Goal: Navigation & Orientation: Find specific page/section

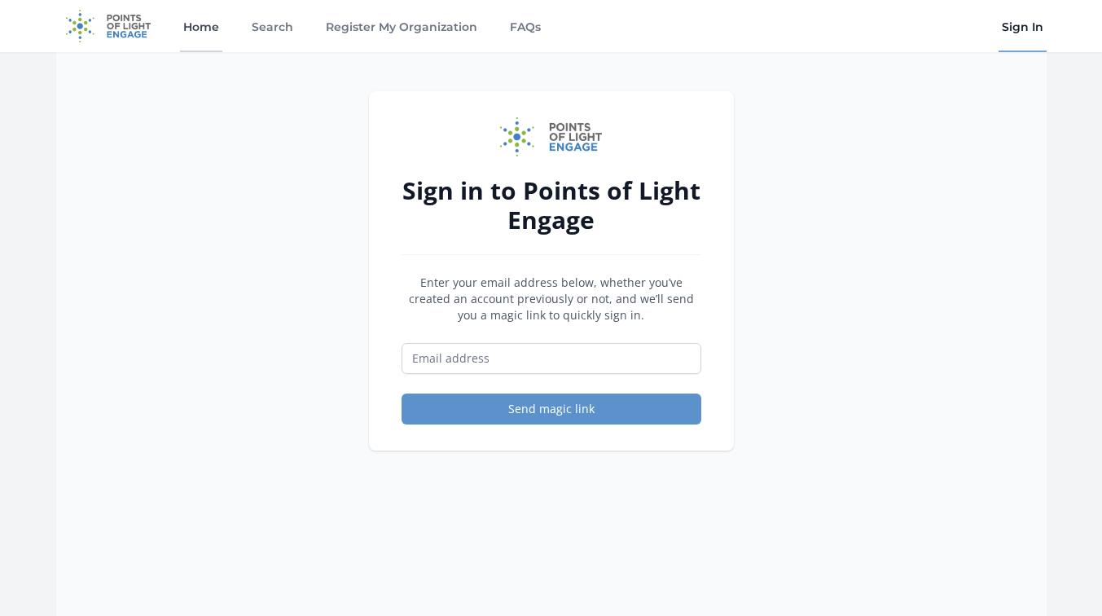
click at [191, 26] on link "Home" at bounding box center [201, 26] width 42 height 52
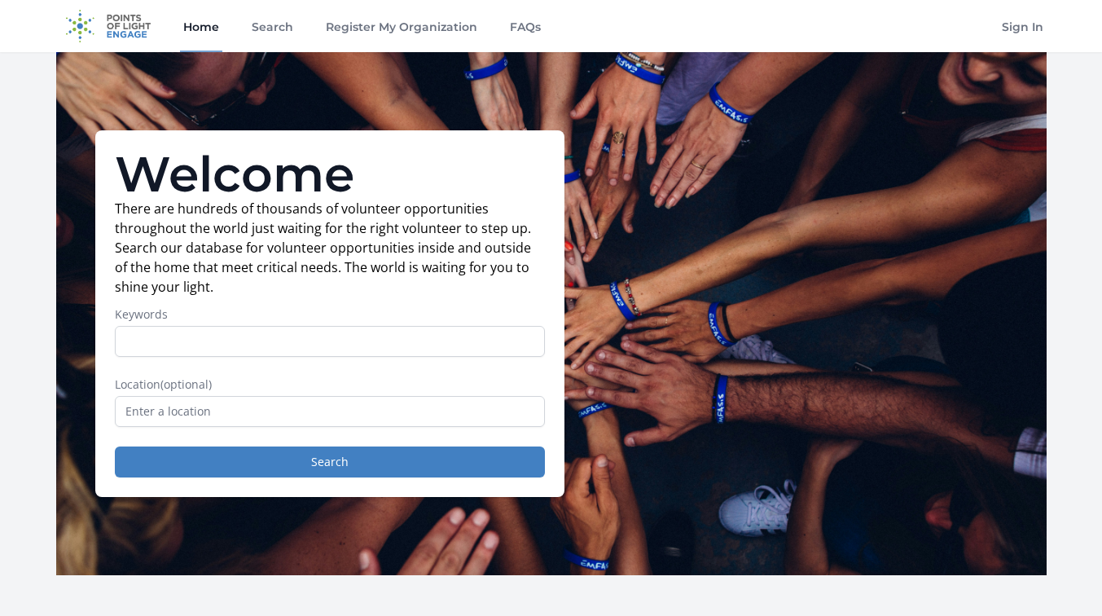
click at [124, 24] on img at bounding box center [108, 26] width 105 height 52
click at [517, 28] on link "FAQs" at bounding box center [524, 26] width 37 height 52
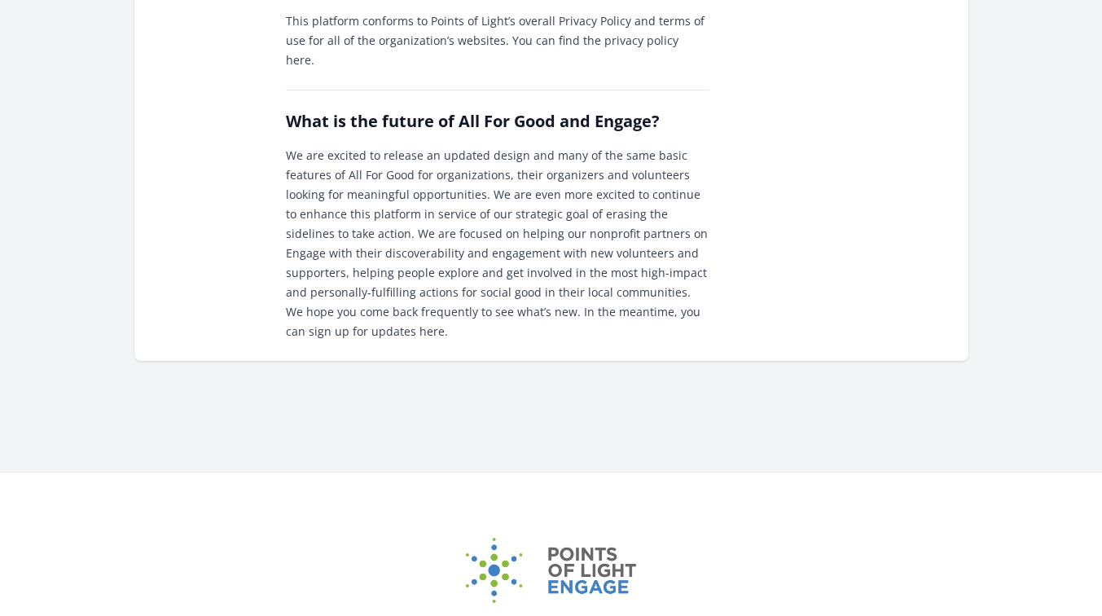
scroll to position [2184, 0]
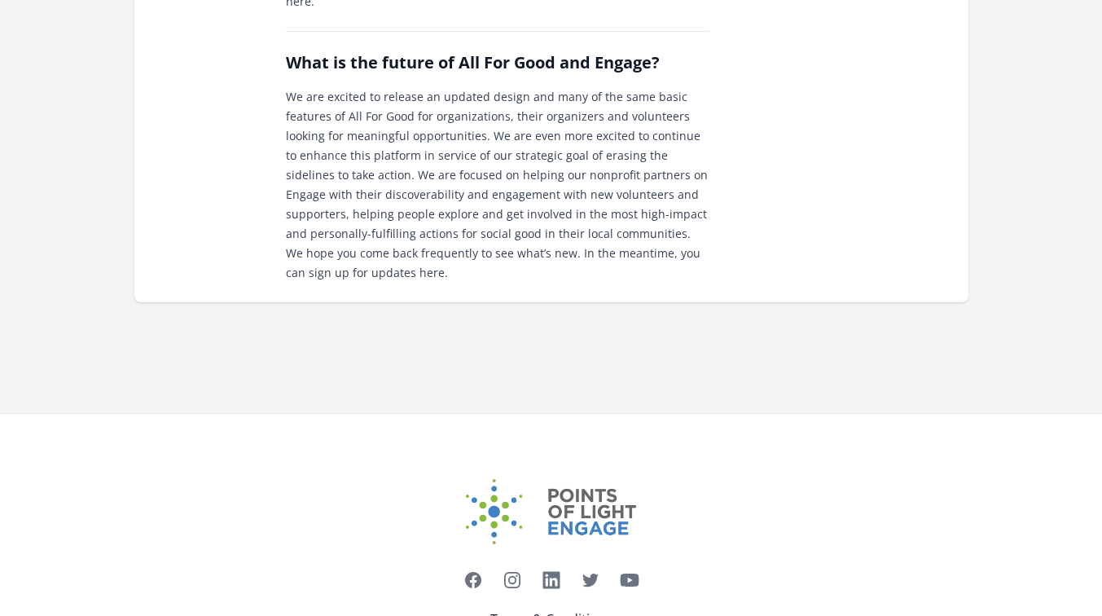
click at [555, 609] on link "Terms & Conditions" at bounding box center [551, 619] width 122 height 20
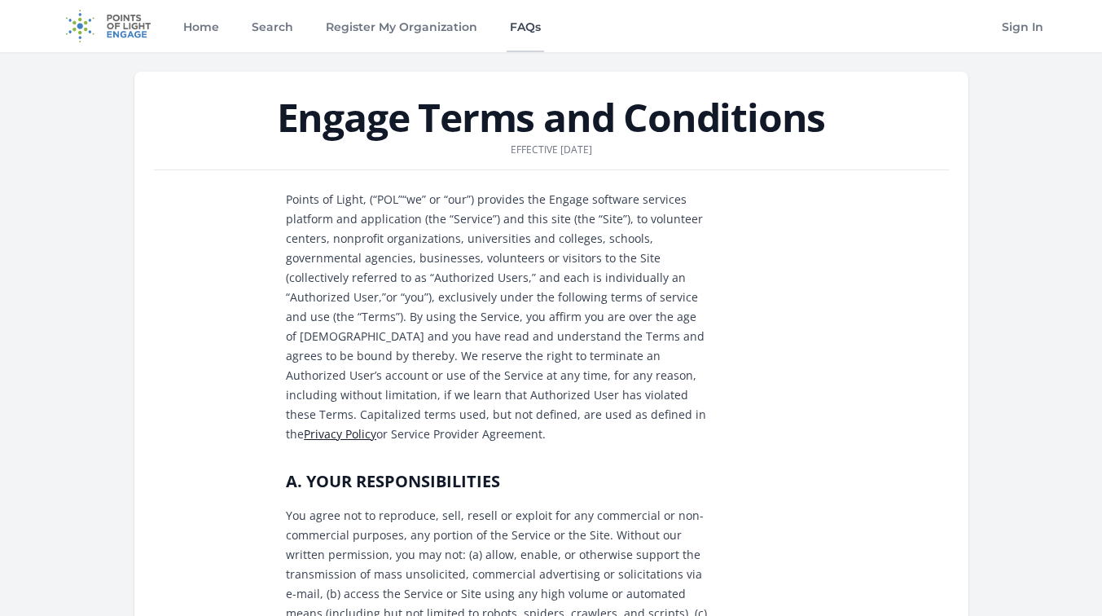
click at [529, 29] on link "FAQs" at bounding box center [524, 26] width 37 height 52
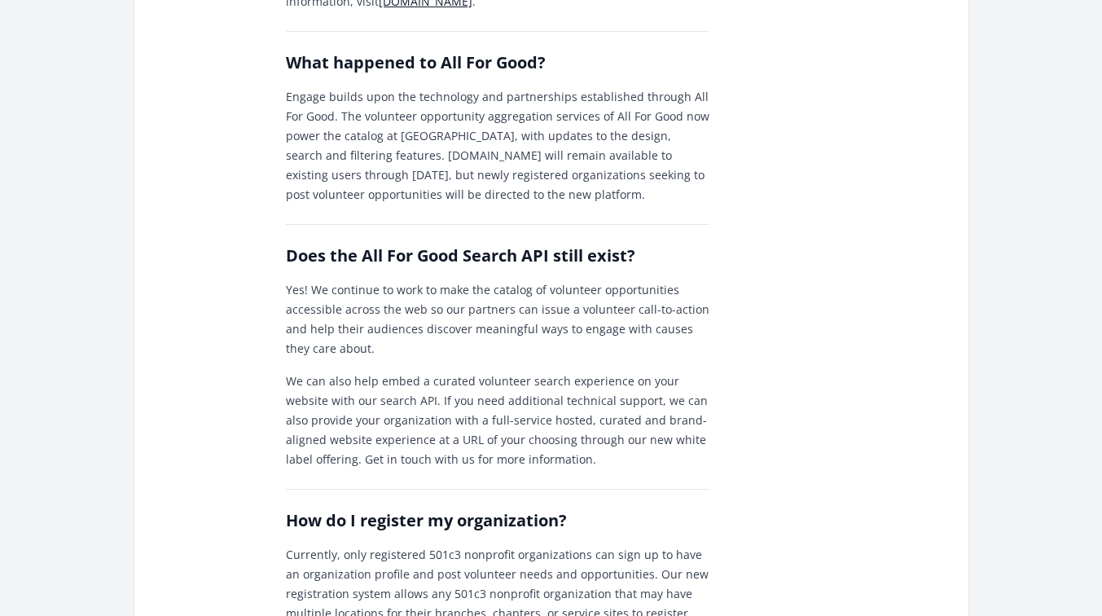
scroll to position [552, 0]
